Goal: Information Seeking & Learning: Learn about a topic

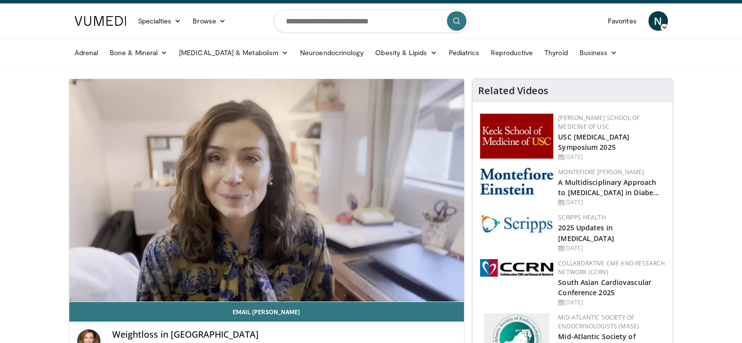
scroll to position [21, 0]
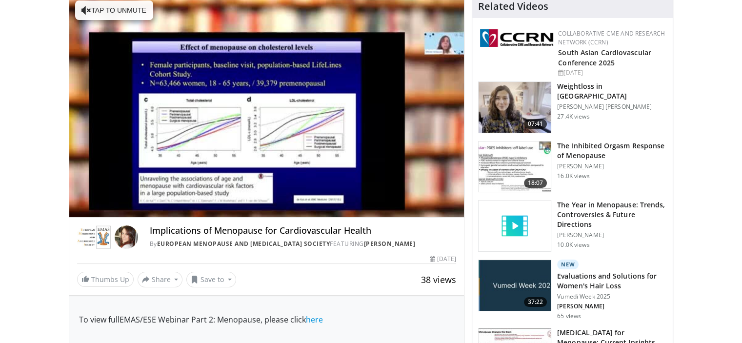
scroll to position [105, 0]
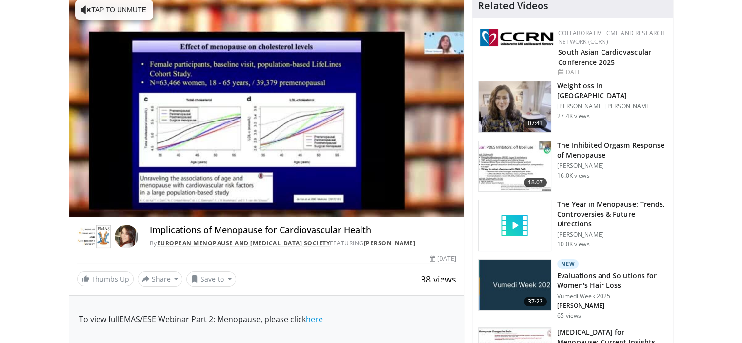
click at [274, 244] on link "European Menopause and Andropause Society" at bounding box center [243, 243] width 173 height 8
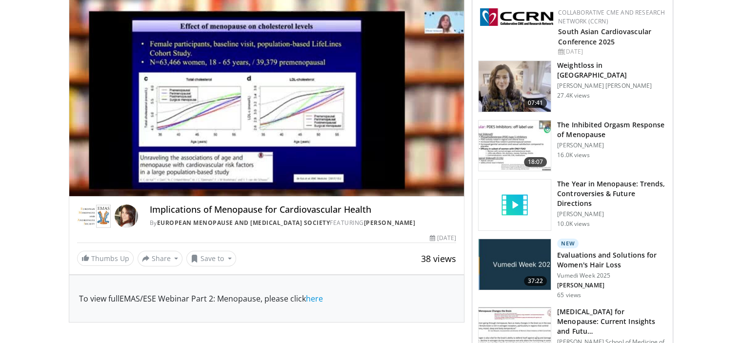
scroll to position [143, 0]
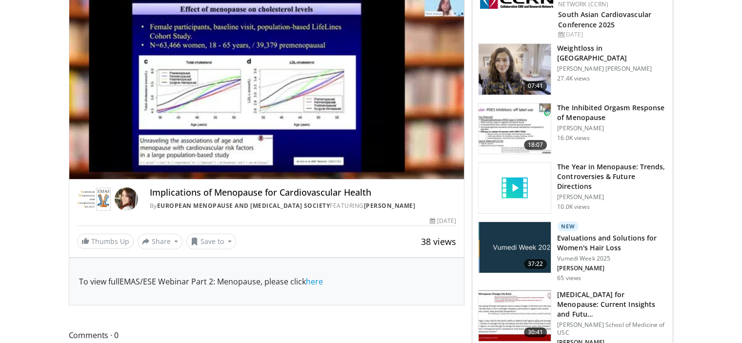
click at [582, 170] on h3 "The Year in Menopause: Trends, Controversies & Future Directions" at bounding box center [612, 176] width 110 height 29
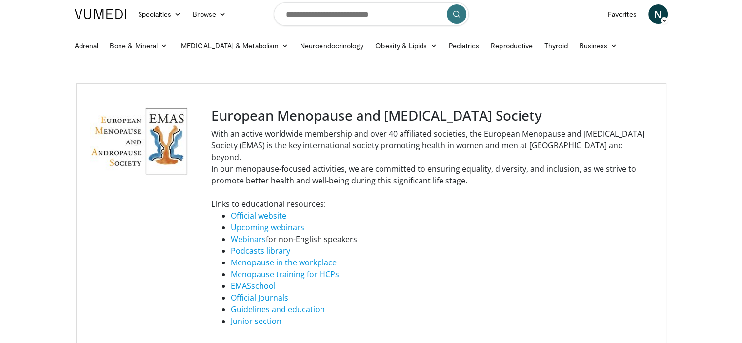
scroll to position [29, 0]
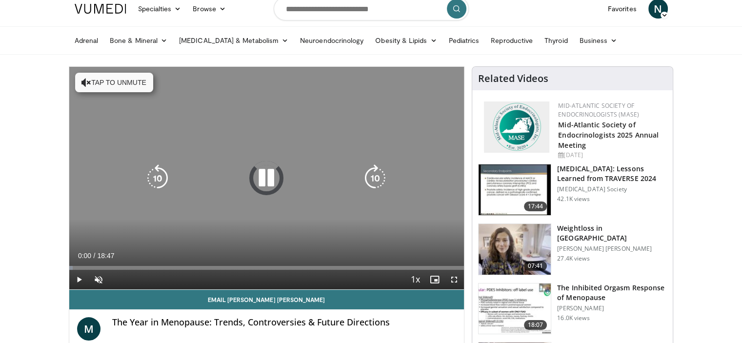
scroll to position [118, 0]
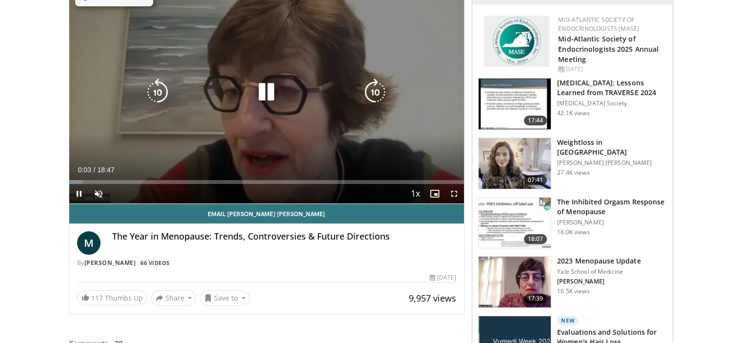
click at [436, 152] on div "10 seconds Tap to unmute" at bounding box center [266, 92] width 395 height 223
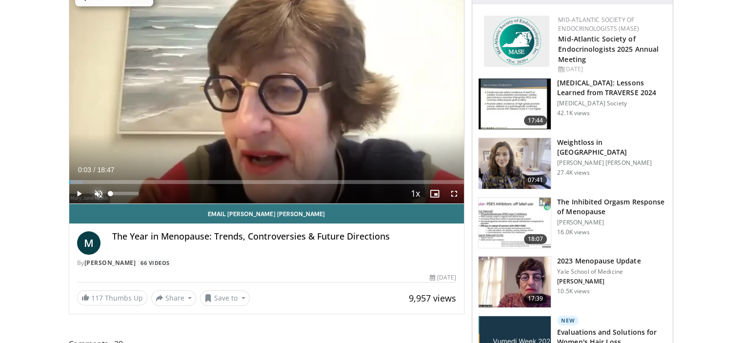
click at [96, 195] on span "Video Player" at bounding box center [99, 194] width 20 height 20
click at [78, 193] on span "Video Player" at bounding box center [79, 194] width 20 height 20
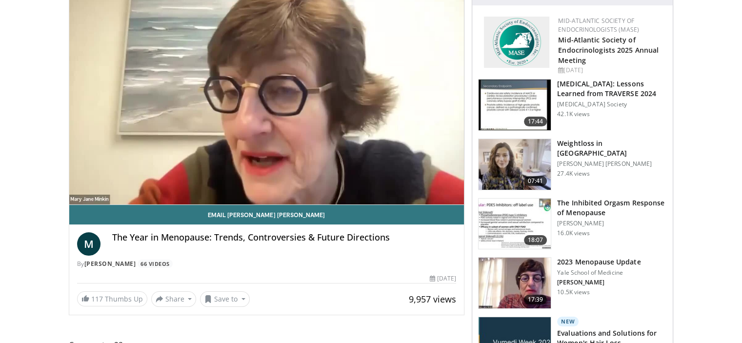
scroll to position [129, 0]
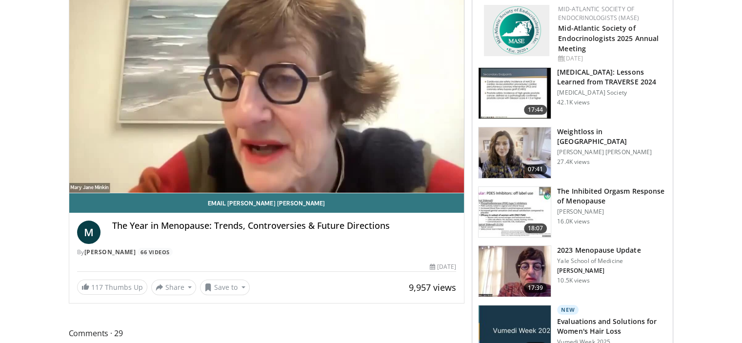
click at [512, 261] on img at bounding box center [515, 271] width 72 height 51
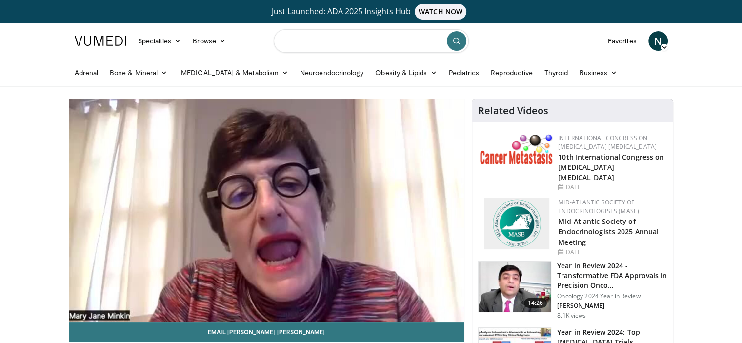
click at [342, 42] on input "Search topics, interventions" at bounding box center [371, 40] width 195 height 23
type input "**********"
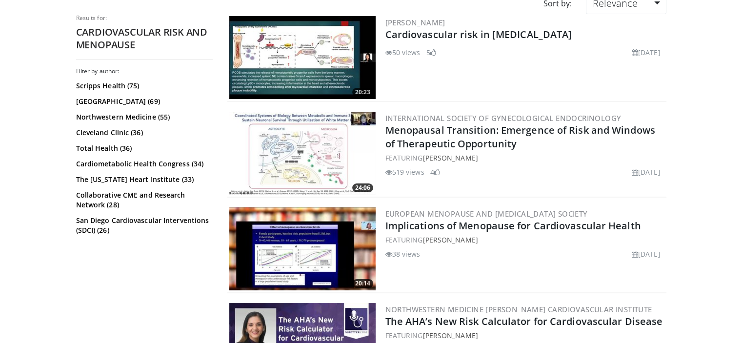
scroll to position [107, 0]
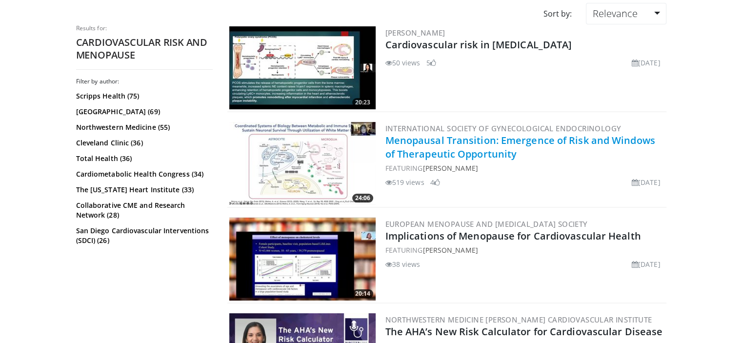
click at [470, 143] on link "Menopausal Transition: Emergence of Risk and Windows of Therapeutic Opportunity" at bounding box center [521, 147] width 270 height 27
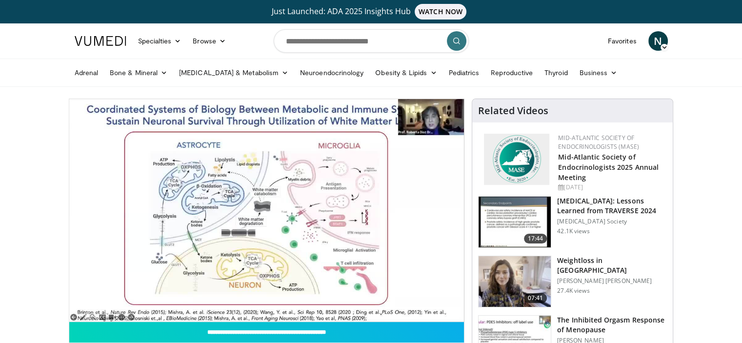
click at [456, 314] on div "10 seconds Tap to unmute" at bounding box center [266, 210] width 395 height 223
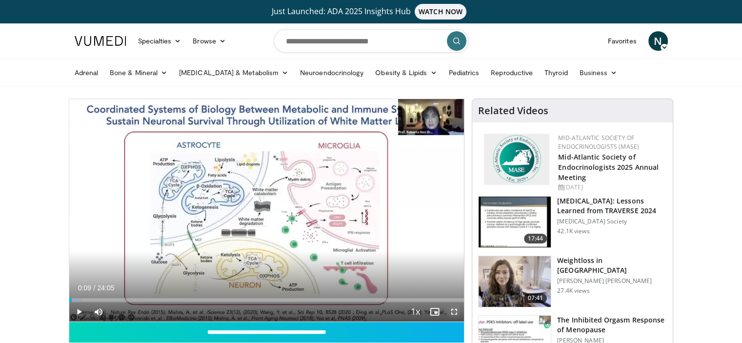
click at [455, 313] on span "Video Player" at bounding box center [455, 312] width 20 height 20
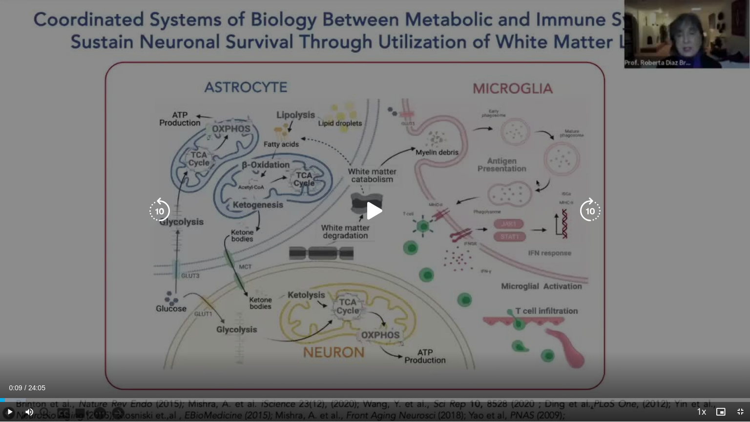
click at [377, 212] on icon "Video Player" at bounding box center [374, 210] width 27 height 27
click at [376, 218] on icon "Video Player" at bounding box center [374, 210] width 27 height 27
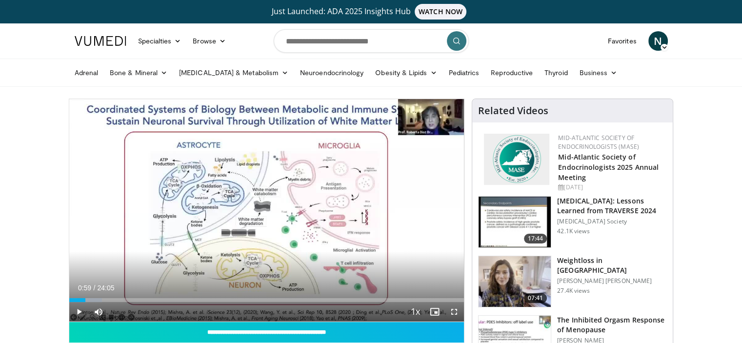
click at [69, 69] on div "Adrenal Bone & Mineral Osteoporosis Vitamin D Diabetes & Metabolism Gestational…" at bounding box center [371, 72] width 605 height 27
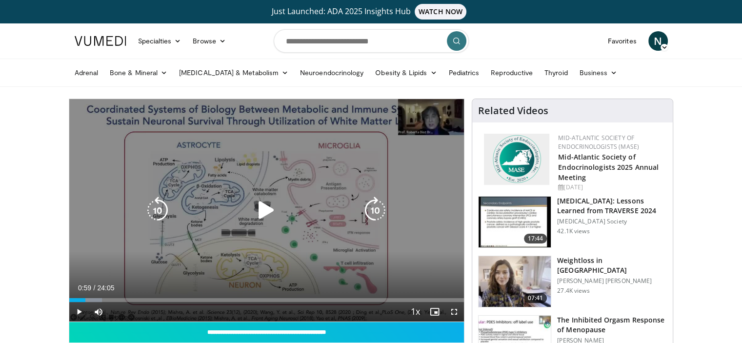
click at [262, 212] on icon "Video Player" at bounding box center [266, 210] width 27 height 27
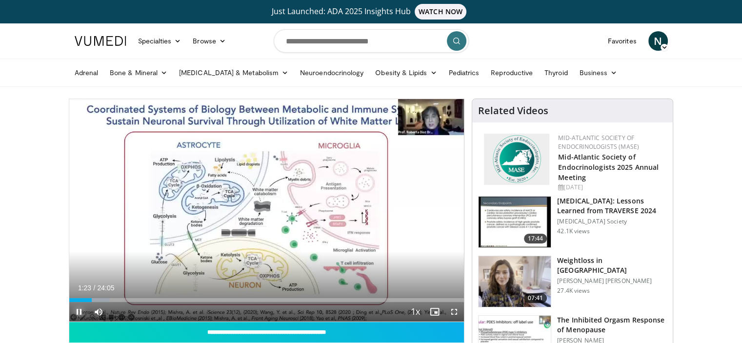
click at [78, 308] on span "Video Player" at bounding box center [79, 312] width 20 height 20
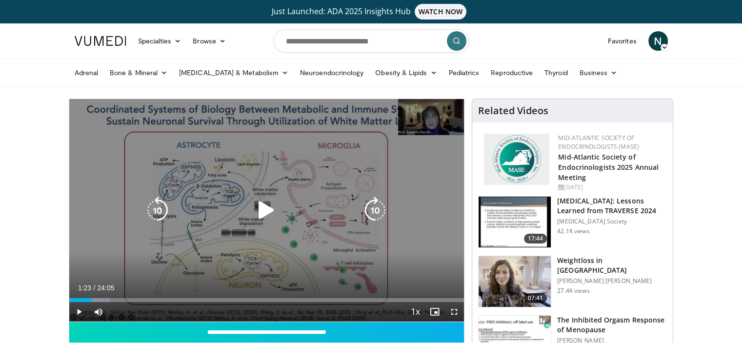
click at [267, 210] on icon "Video Player" at bounding box center [266, 210] width 27 height 27
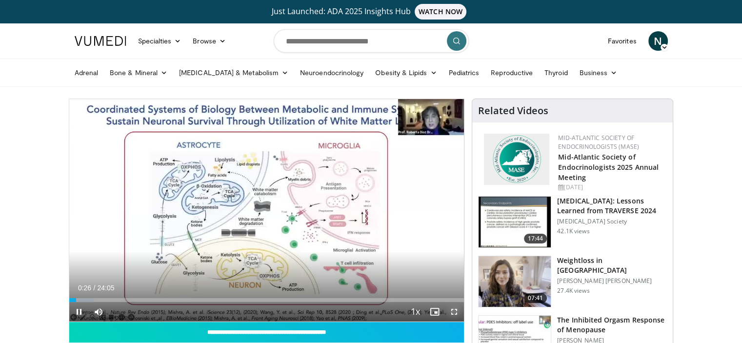
click at [451, 312] on span "Video Player" at bounding box center [455, 312] width 20 height 20
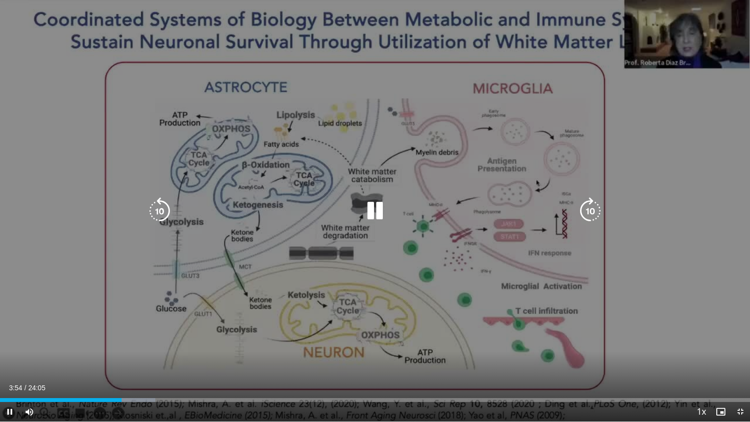
click at [467, 279] on div "60 seconds Tap to unmute" at bounding box center [375, 210] width 750 height 421
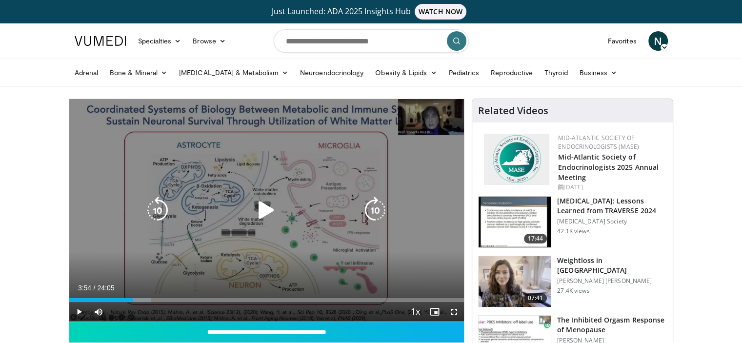
click at [264, 214] on icon "Video Player" at bounding box center [266, 210] width 27 height 27
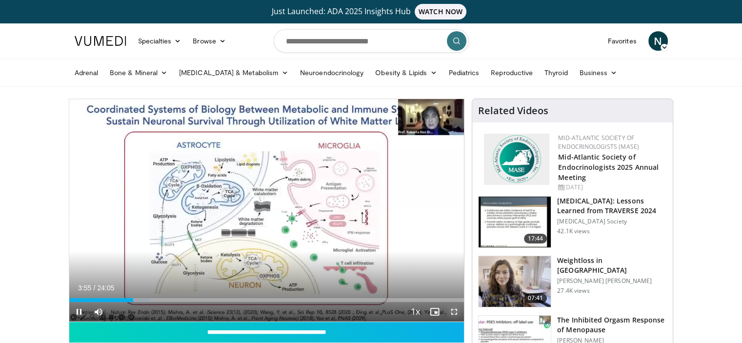
click at [457, 310] on span "Video Player" at bounding box center [455, 312] width 20 height 20
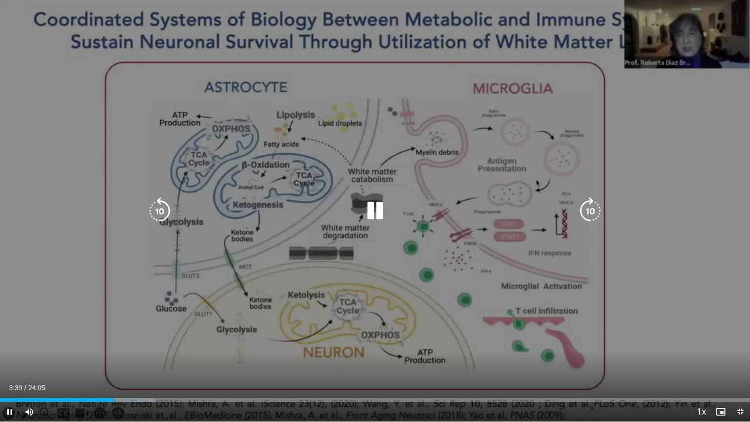
click at [374, 205] on icon "Video Player" at bounding box center [374, 210] width 27 height 27
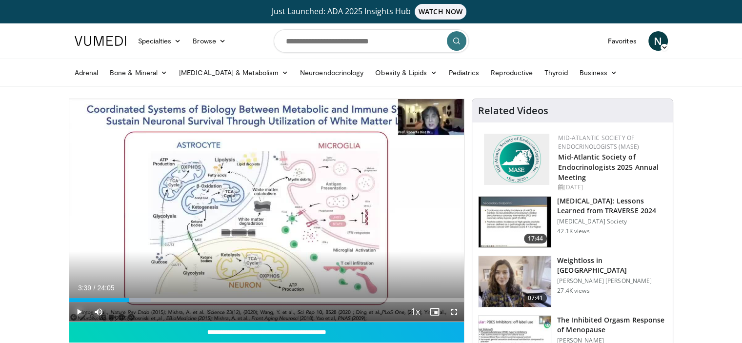
click at [77, 312] on span "Video Player" at bounding box center [79, 312] width 20 height 20
click at [453, 314] on span "Video Player" at bounding box center [455, 312] width 20 height 20
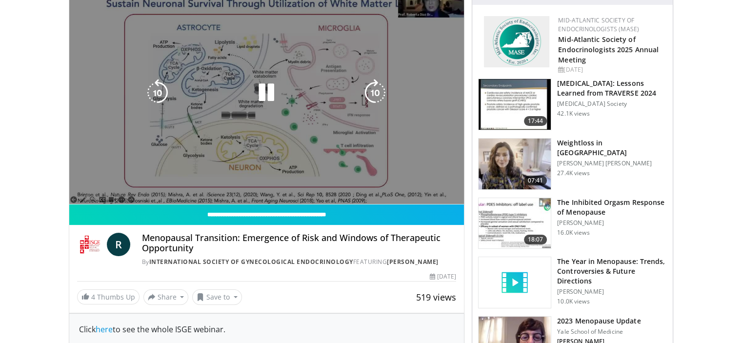
scroll to position [118, 0]
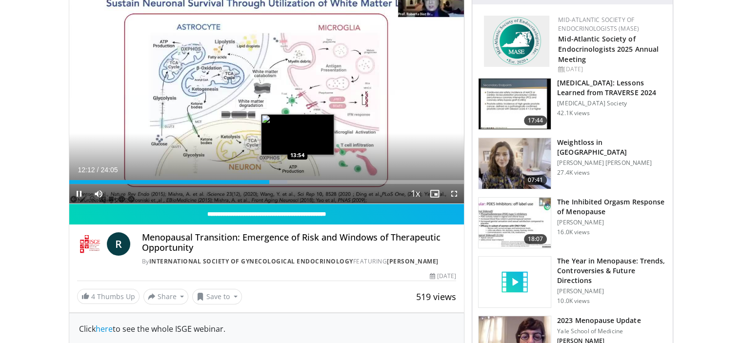
click at [297, 183] on div "Loaded : 55.27% 12:13 13:54" at bounding box center [266, 182] width 395 height 4
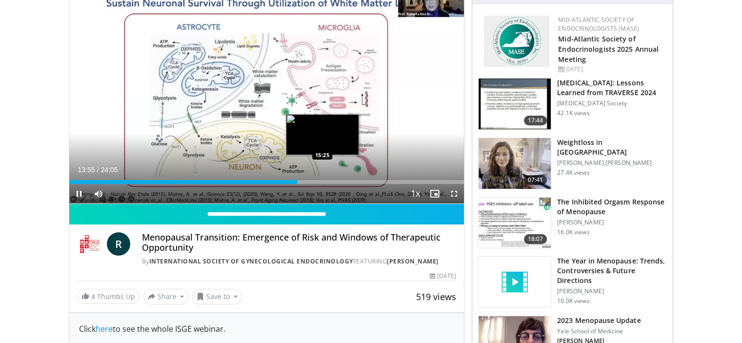
click at [322, 181] on div "Loaded : 58.04% 13:55 15:25" at bounding box center [266, 182] width 395 height 4
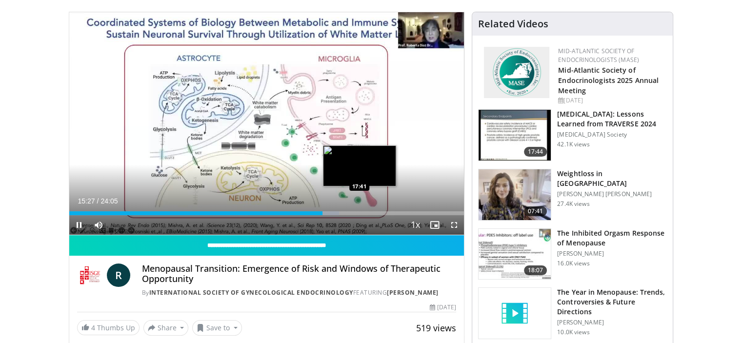
scroll to position [78, 0]
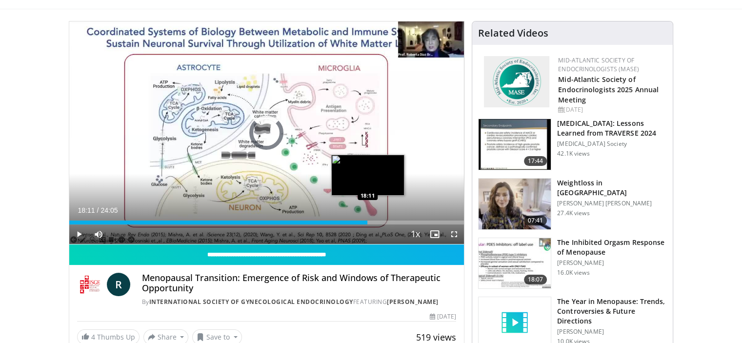
click at [368, 221] on div "Loaded : 68.51% 15:30 18:11" at bounding box center [266, 223] width 395 height 4
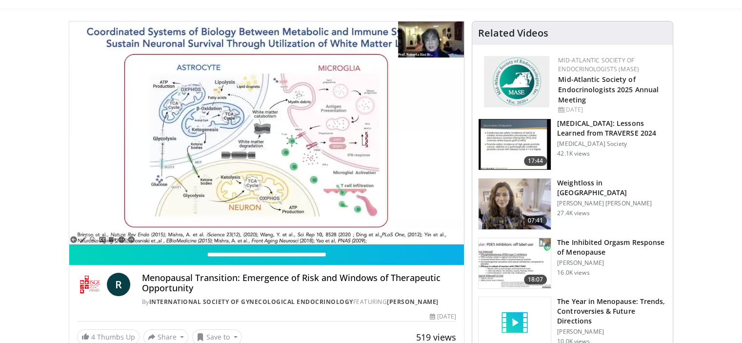
click at [404, 222] on div "160 seconds Tap to unmute" at bounding box center [266, 132] width 395 height 223
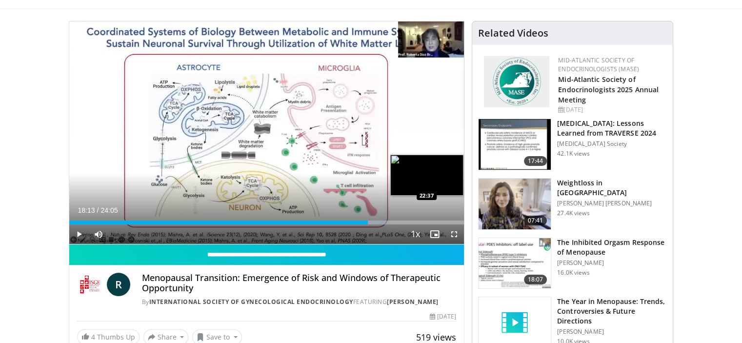
click at [440, 224] on div "Loaded : 80.15% 18:13 22:37" at bounding box center [266, 223] width 395 height 4
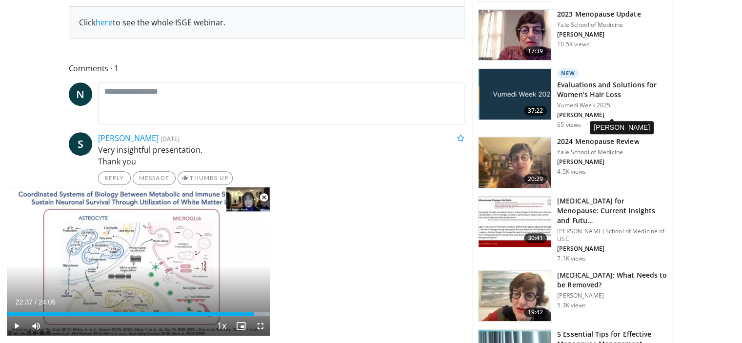
scroll to position [424, 0]
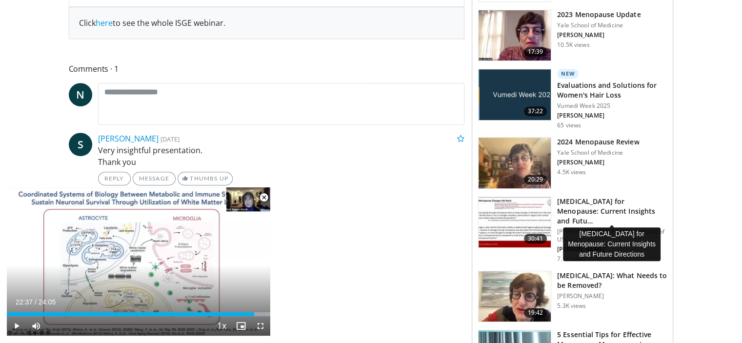
click at [590, 209] on h3 "Hormone Replacement Therapy for Menopause: Current Insights and Futu…" at bounding box center [612, 211] width 110 height 29
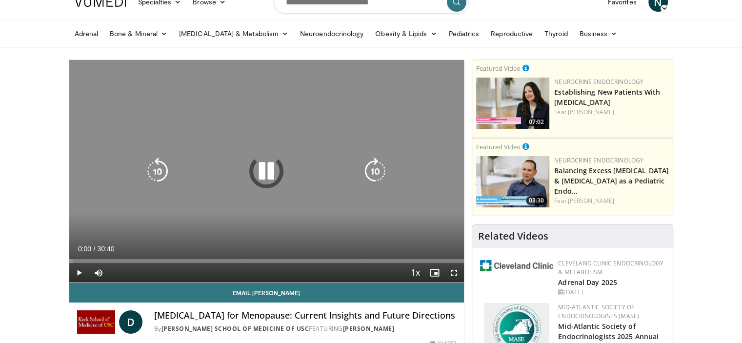
scroll to position [49, 0]
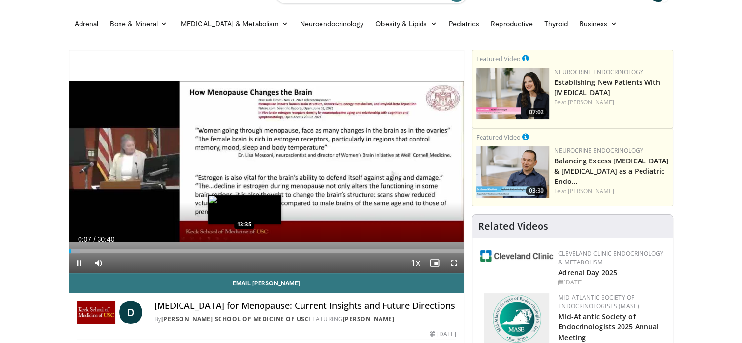
click at [244, 251] on div "Loaded : 2.68% 00:07 13:35" at bounding box center [266, 251] width 395 height 4
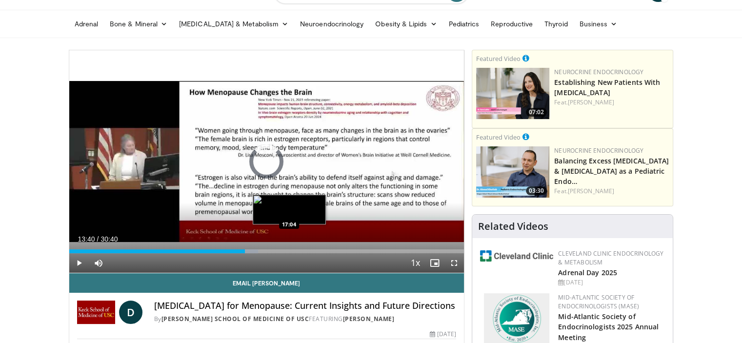
click at [289, 249] on div "Loaded : 47.83% 13:40 17:04" at bounding box center [266, 251] width 395 height 4
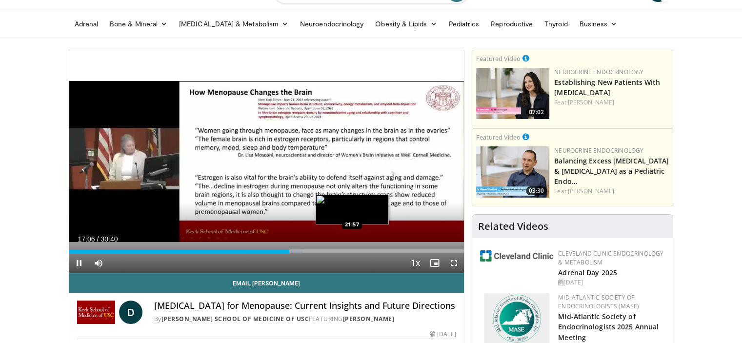
click at [351, 250] on div "Loaded : 59.24% 17:06 21:57" at bounding box center [266, 251] width 395 height 4
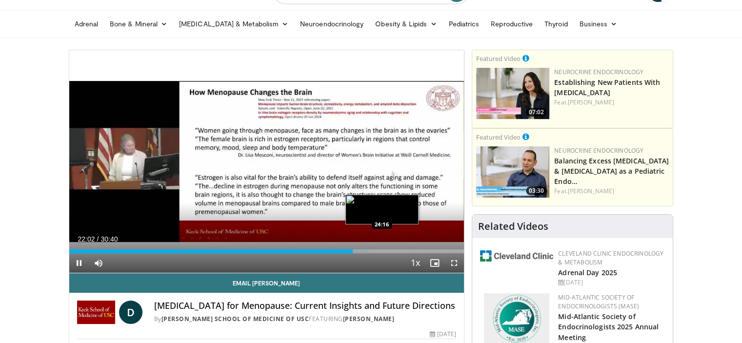
click at [382, 249] on div "Loaded : 75.47% 22:02 24:16" at bounding box center [266, 251] width 395 height 4
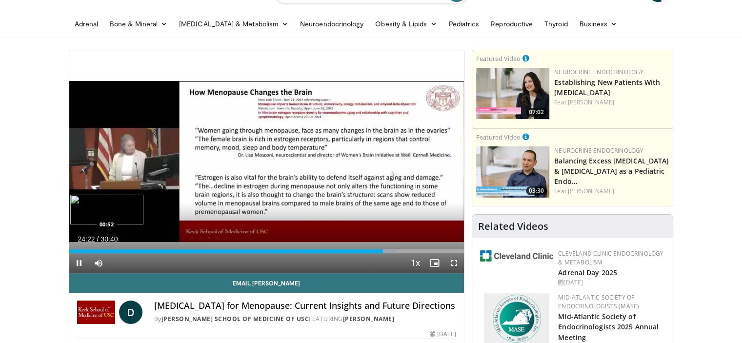
click at [81, 250] on div "24:22" at bounding box center [226, 251] width 314 height 4
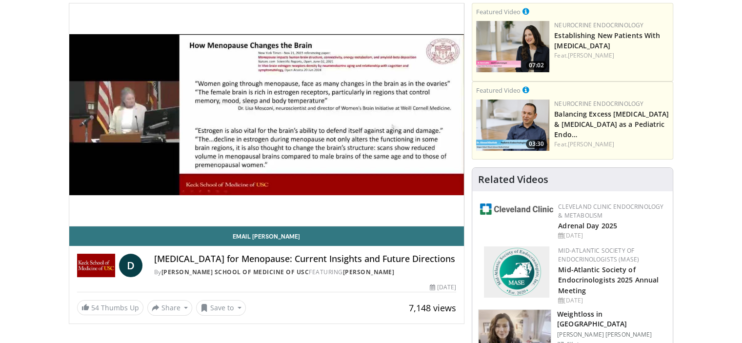
scroll to position [67, 0]
